Goal: Communication & Community: Answer question/provide support

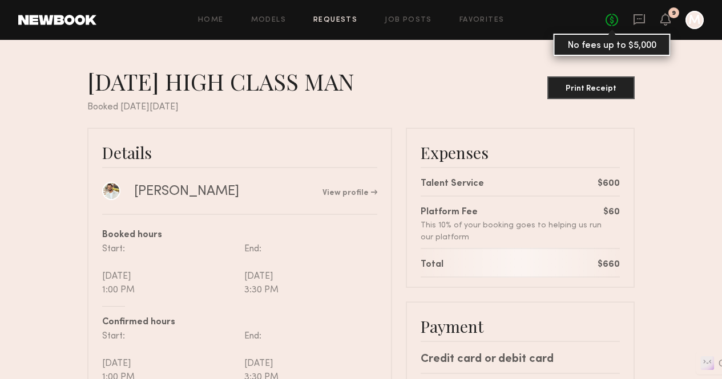
scroll to position [125, 0]
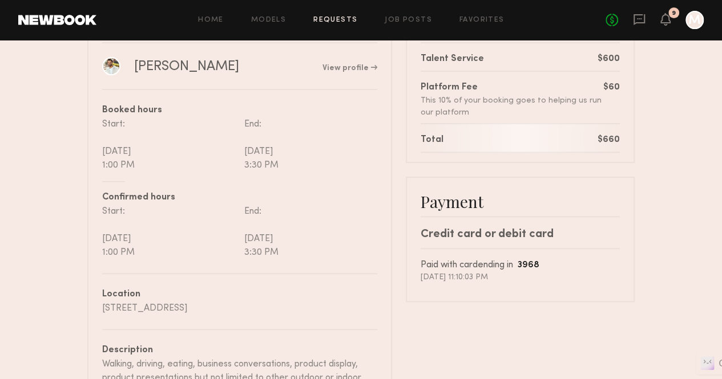
click at [688, 20] on div at bounding box center [694, 20] width 18 height 18
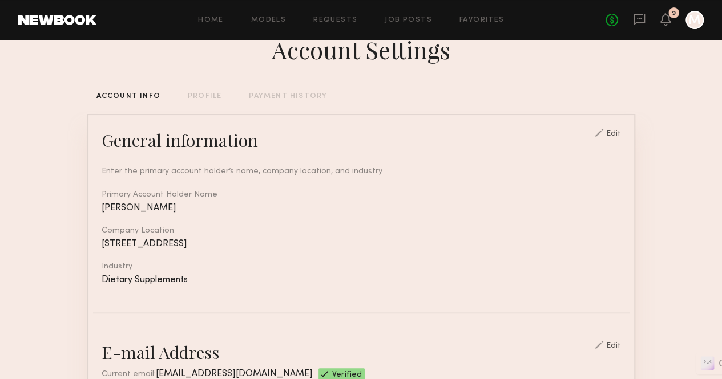
scroll to position [26, 0]
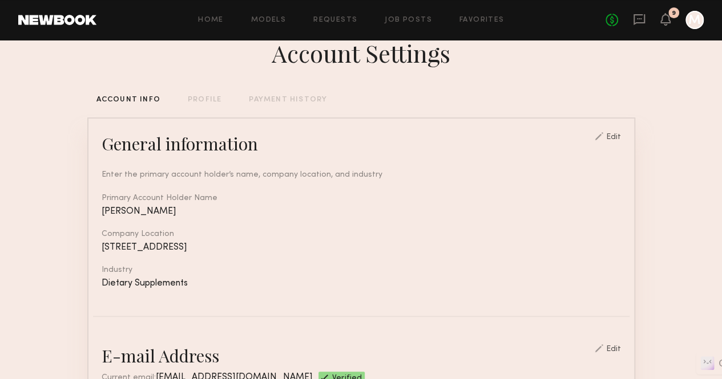
click at [193, 100] on div "PROFILE" at bounding box center [205, 99] width 34 height 7
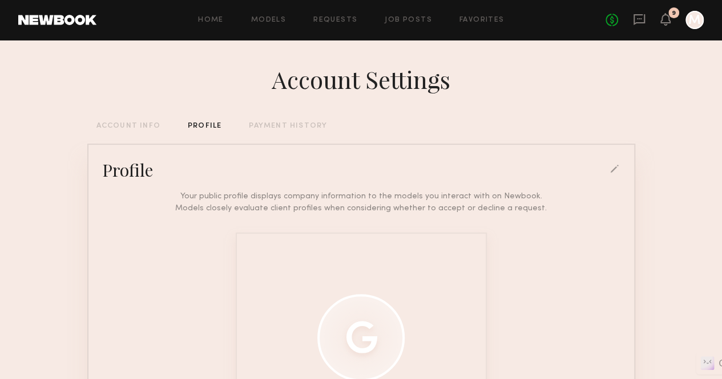
click at [282, 128] on div "PAYMENT HISTORY" at bounding box center [288, 126] width 78 height 7
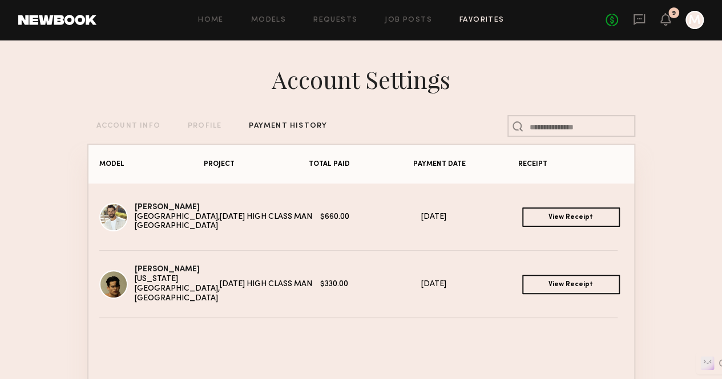
click at [483, 22] on link "Favorites" at bounding box center [481, 20] width 45 height 7
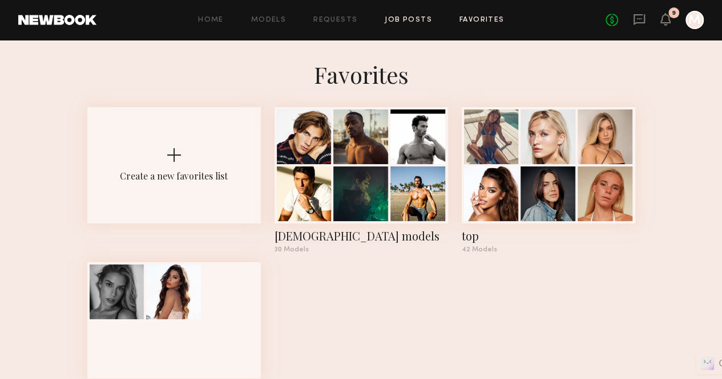
click at [411, 22] on link "Job Posts" at bounding box center [408, 20] width 47 height 7
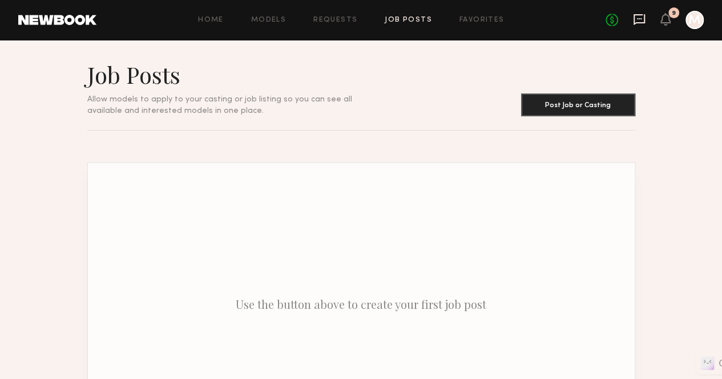
click at [640, 18] on icon at bounding box center [639, 19] width 13 height 13
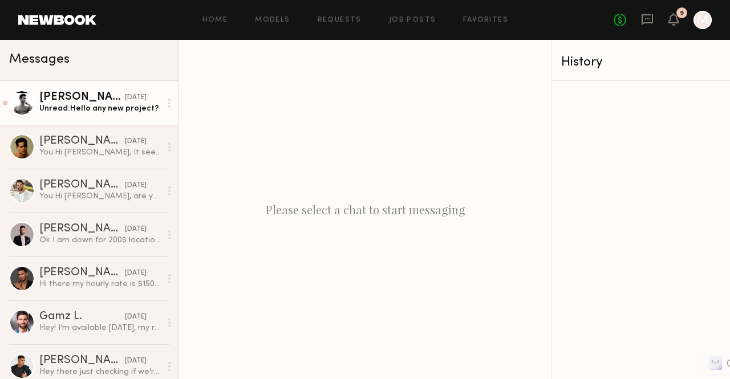
click at [110, 119] on link "[PERSON_NAME] [DATE] Unread: Hello any new project?" at bounding box center [89, 103] width 178 height 44
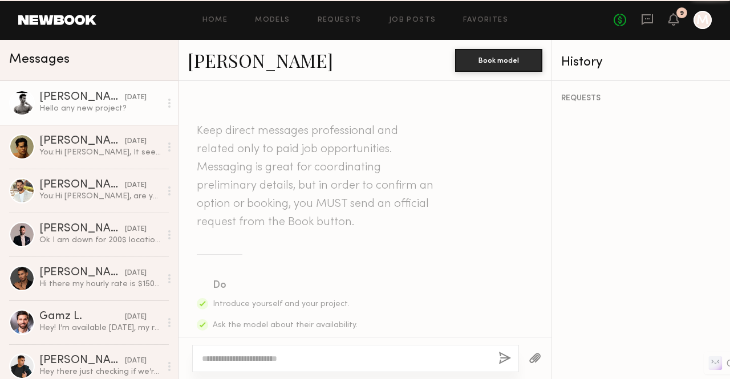
scroll to position [706, 0]
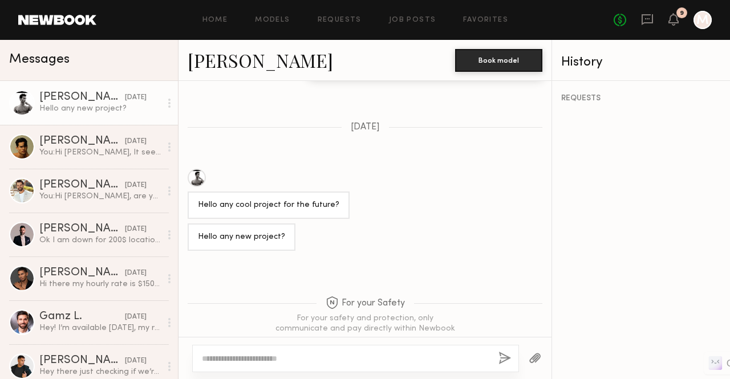
click at [201, 169] on div at bounding box center [197, 178] width 18 height 18
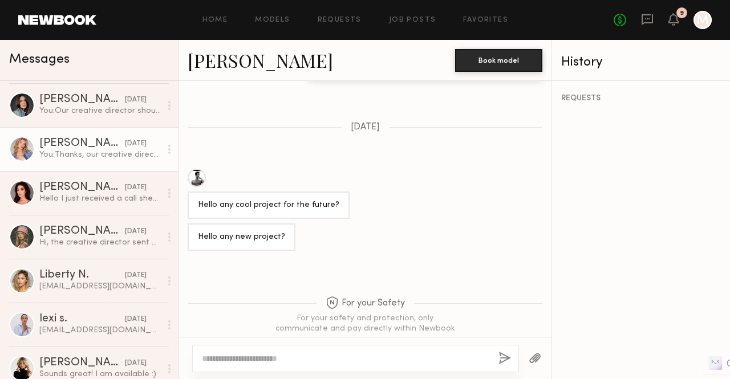
scroll to position [976, 0]
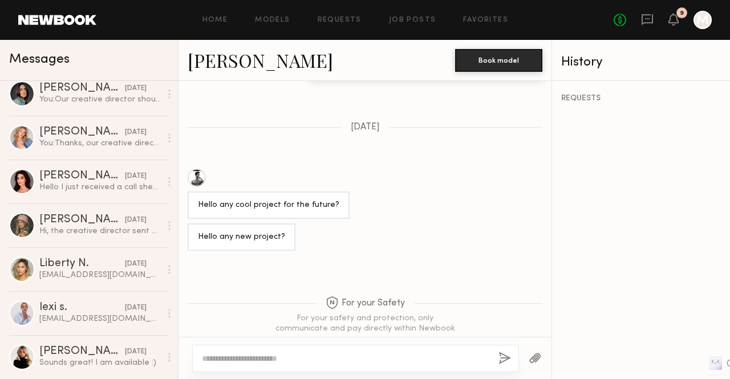
click at [472, 190] on div "Hello any cool project for the future?" at bounding box center [365, 194] width 373 height 50
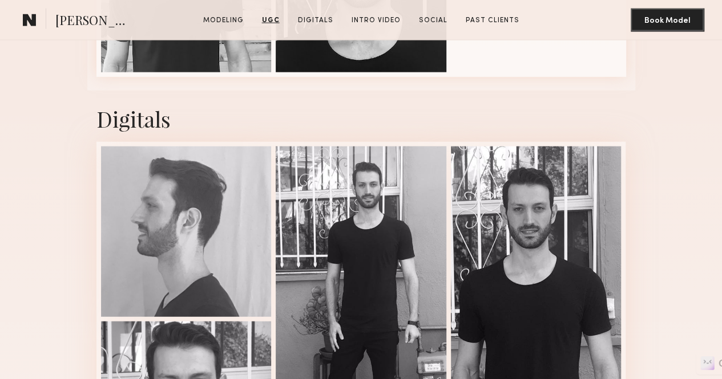
scroll to position [1213, 0]
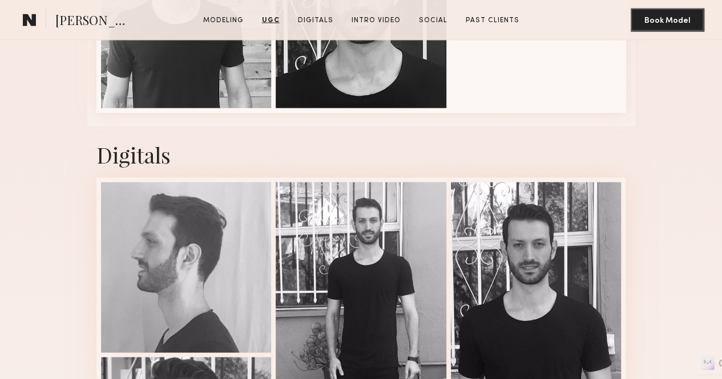
type input "**********"
click at [44, 19] on section "Davide G." at bounding box center [76, 20] width 116 height 23
click at [27, 17] on common-icon at bounding box center [30, 20] width 14 height 15
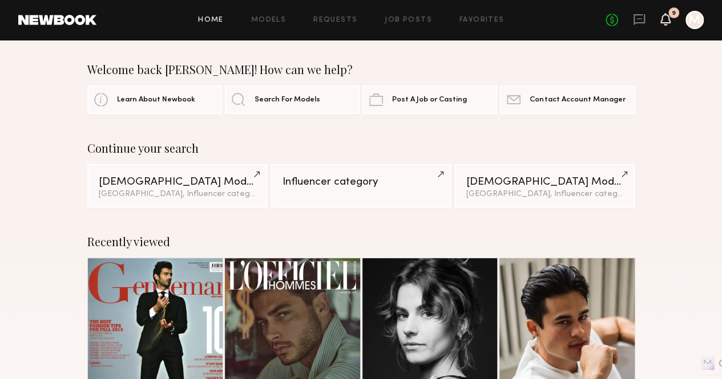
click at [667, 21] on icon at bounding box center [665, 19] width 9 height 8
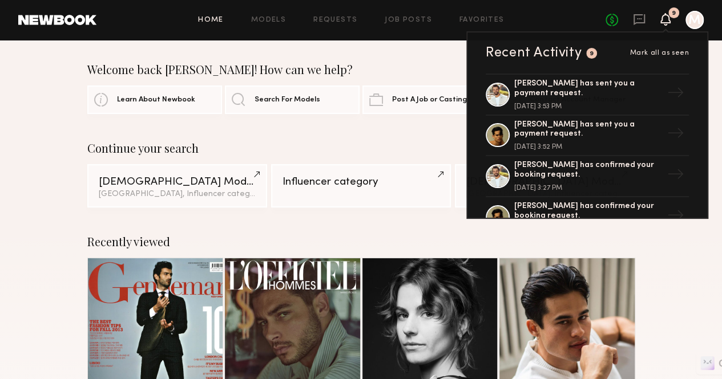
click at [686, 21] on div at bounding box center [694, 20] width 18 height 18
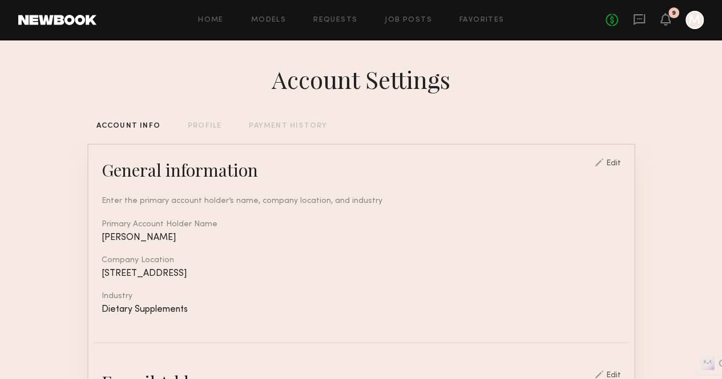
click at [685, 18] on div at bounding box center [694, 20] width 18 height 18
drag, startPoint x: 672, startPoint y: 20, endPoint x: 665, endPoint y: 19, distance: 7.4
click at [665, 19] on div "No fees up to $5,000 9 M" at bounding box center [654, 20] width 98 height 18
click at [665, 19] on icon at bounding box center [665, 19] width 9 height 8
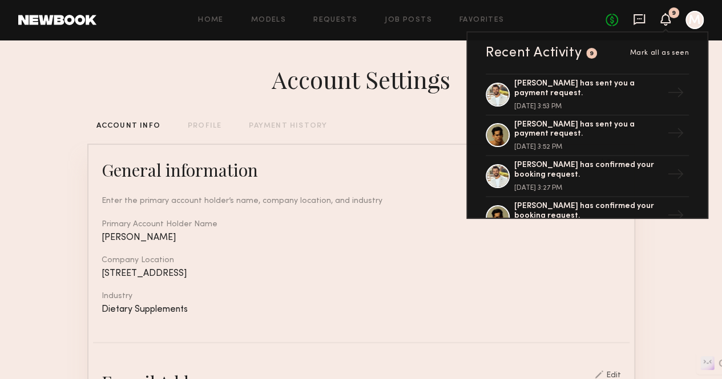
click at [642, 19] on icon at bounding box center [639, 19] width 13 height 13
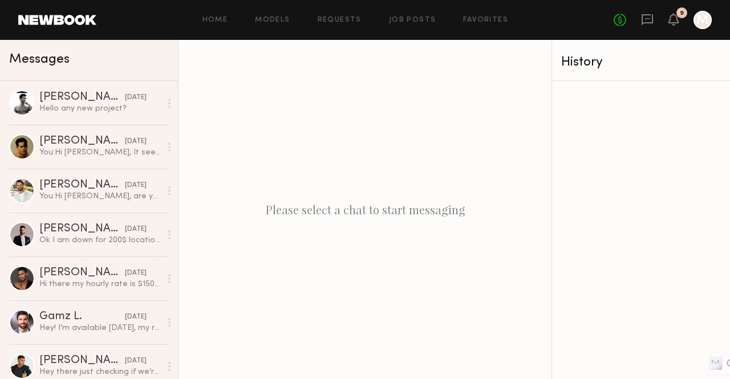
click at [699, 21] on div at bounding box center [703, 20] width 18 height 18
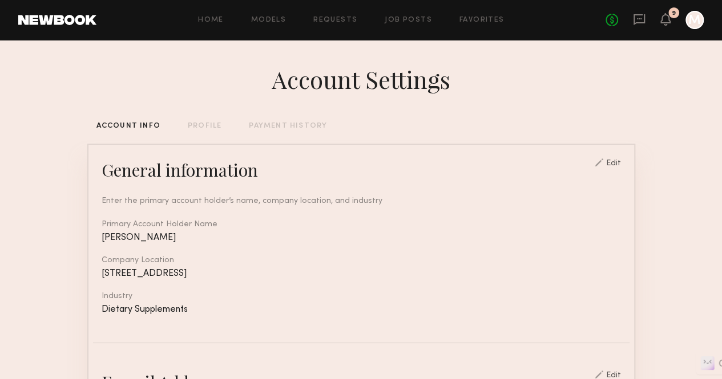
click at [82, 18] on link at bounding box center [57, 20] width 78 height 10
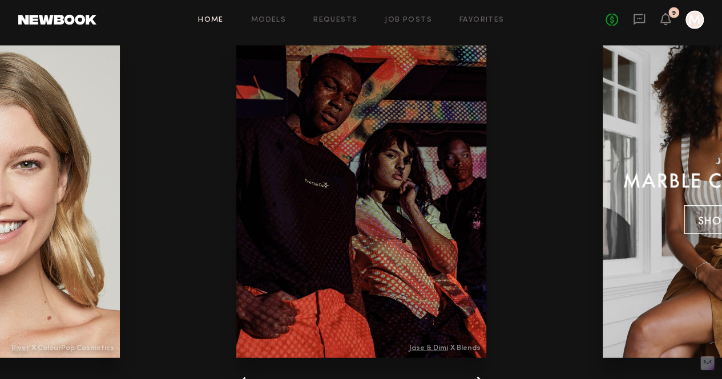
scroll to position [1709, 0]
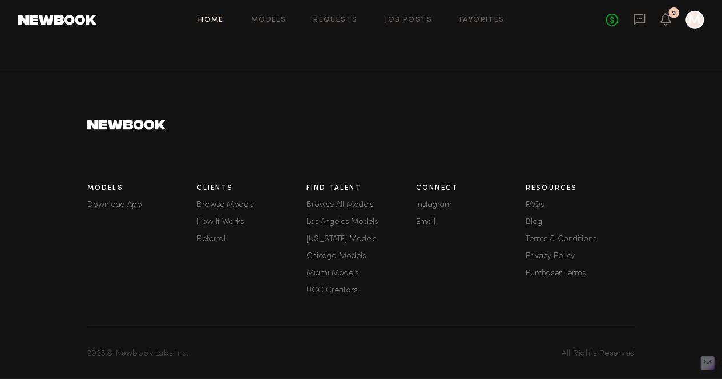
click at [430, 219] on link "Email" at bounding box center [471, 223] width 110 height 8
click at [434, 219] on link "Email" at bounding box center [471, 223] width 110 height 8
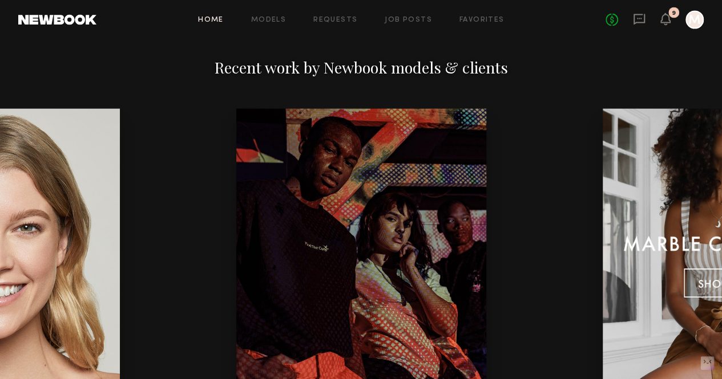
scroll to position [1709, 0]
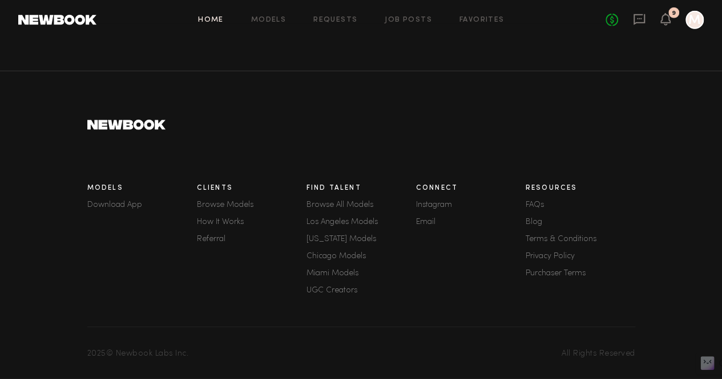
type input "**********"
click at [428, 219] on link "Email" at bounding box center [471, 223] width 110 height 8
click at [430, 219] on link "Email" at bounding box center [471, 223] width 110 height 8
